Goal: Task Accomplishment & Management: Manage account settings

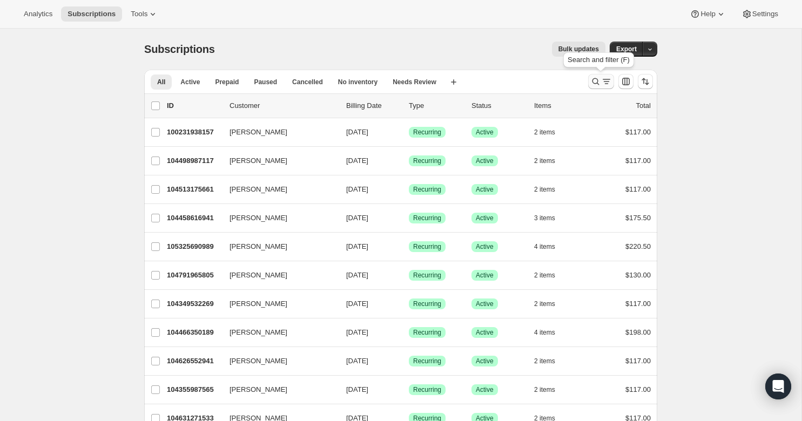
click at [598, 84] on icon "Search and filter results" at bounding box center [595, 81] width 11 height 11
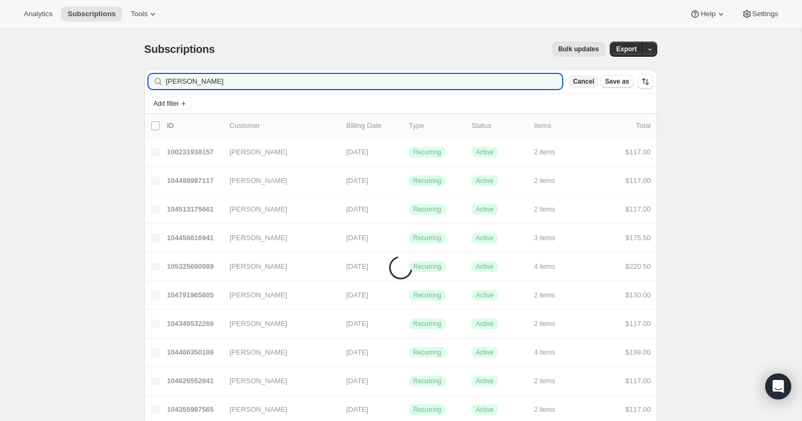
type input "Michelle Tiedeman"
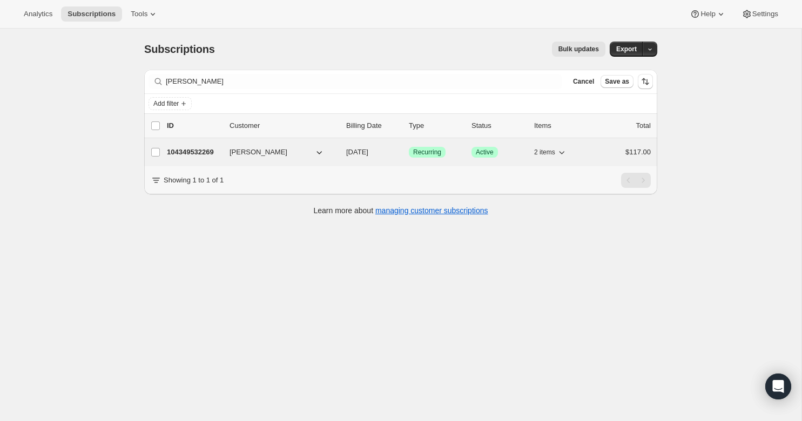
click at [190, 151] on p "104349532269" at bounding box center [194, 152] width 54 height 11
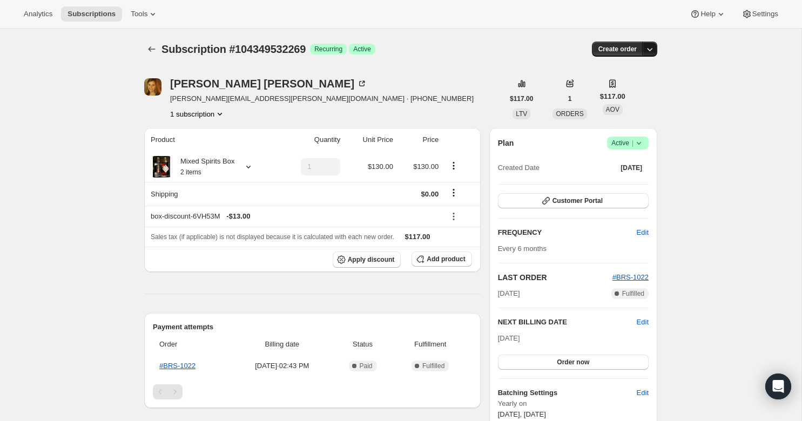
click at [652, 50] on icon "button" at bounding box center [650, 49] width 11 height 11
click at [675, 65] on div "Subscription #104349532269. This page is ready Subscription #104349532269 Succe…" at bounding box center [401, 422] width 802 height 786
click at [643, 144] on icon at bounding box center [639, 143] width 11 height 11
click at [641, 164] on span "Pause subscription" at bounding box center [623, 164] width 59 height 8
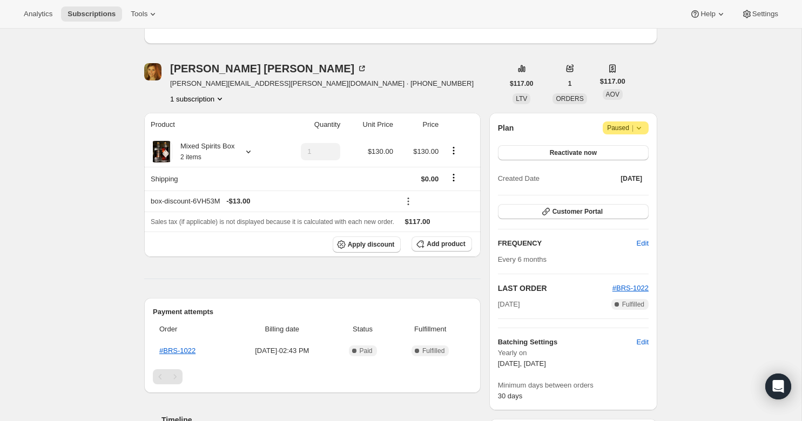
scroll to position [66, 0]
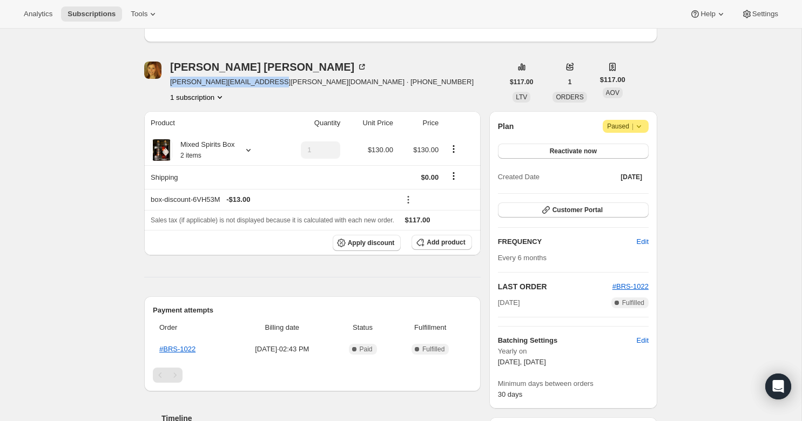
drag, startPoint x: 171, startPoint y: 82, endPoint x: 274, endPoint y: 82, distance: 103.2
click at [274, 82] on span "michelle.tiedeman@yahoo.com · +14049183531" at bounding box center [322, 82] width 304 height 11
copy span "michelle.tiedeman@yahoo.com"
click at [639, 123] on icon at bounding box center [639, 126] width 11 height 11
click at [637, 152] on span "Cancel subscription" at bounding box center [622, 148] width 61 height 11
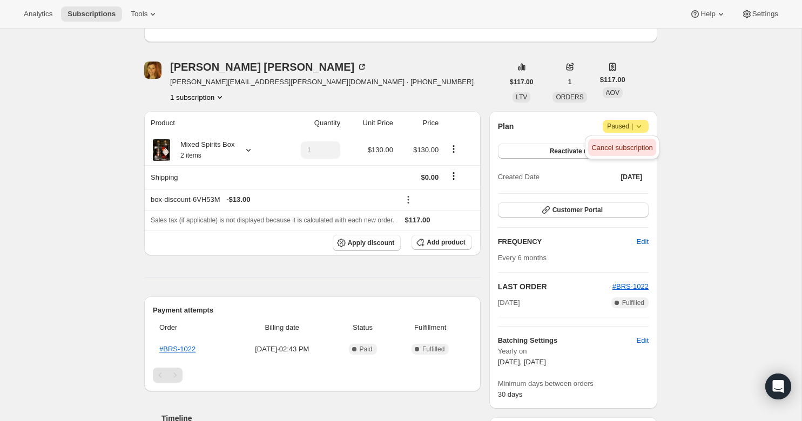
scroll to position [0, 0]
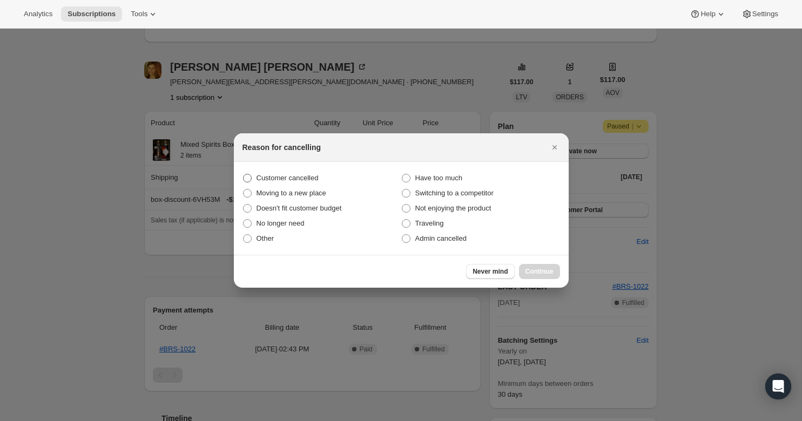
click at [247, 179] on span ":rak:" at bounding box center [247, 178] width 9 height 9
click at [244, 174] on input "Customer cancelled" at bounding box center [243, 174] width 1 height 1
radio input "true"
click at [534, 271] on span "Continue" at bounding box center [540, 271] width 28 height 9
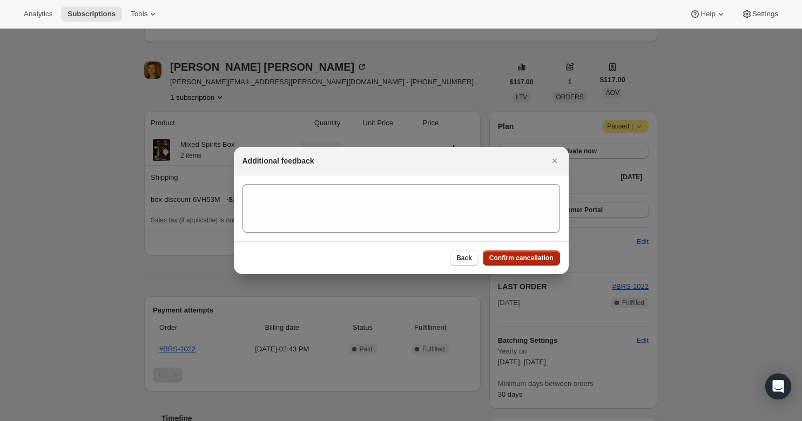
click at [527, 265] on button "Confirm cancellation" at bounding box center [521, 258] width 77 height 15
